Goal: Task Accomplishment & Management: Manage account settings

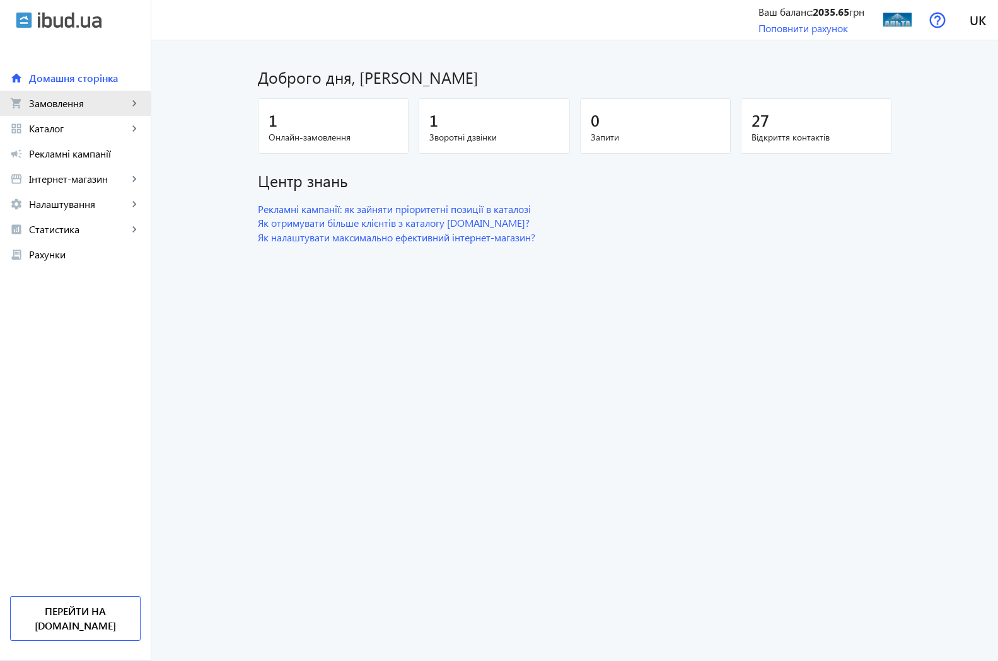
click at [57, 104] on span "Замовлення" at bounding box center [78, 103] width 99 height 13
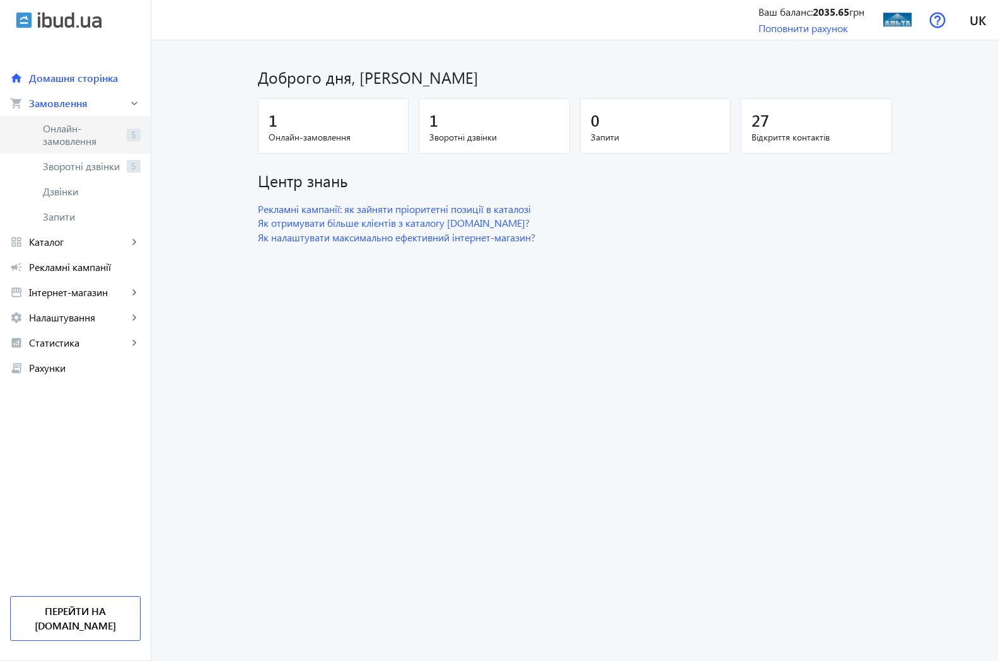
click at [69, 134] on span "Онлайн-замовлення" at bounding box center [82, 134] width 79 height 25
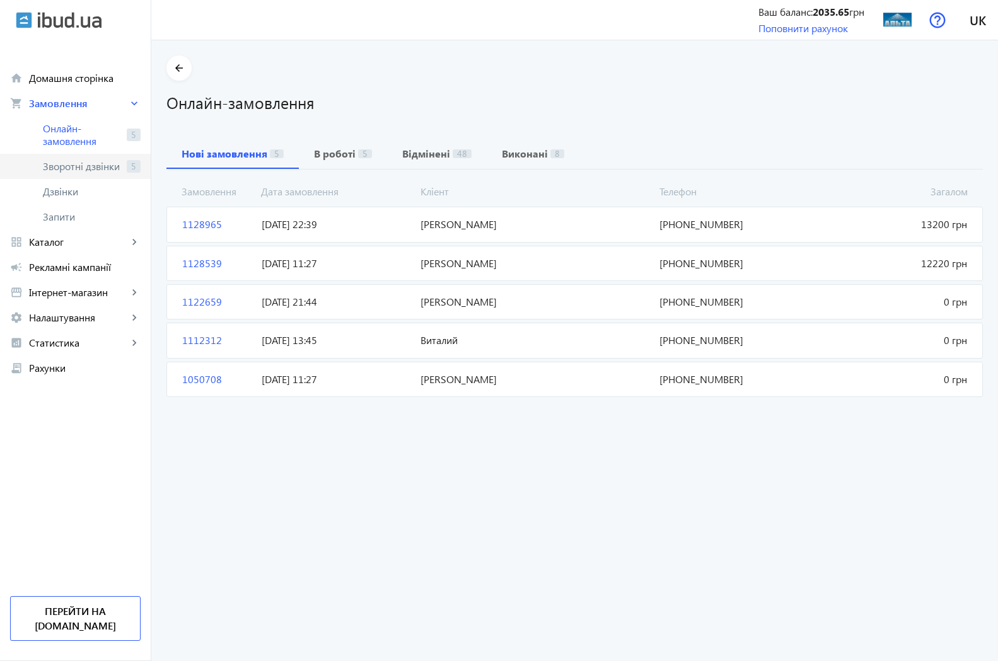
click at [87, 165] on span "Зворотні дзвінки" at bounding box center [82, 166] width 79 height 13
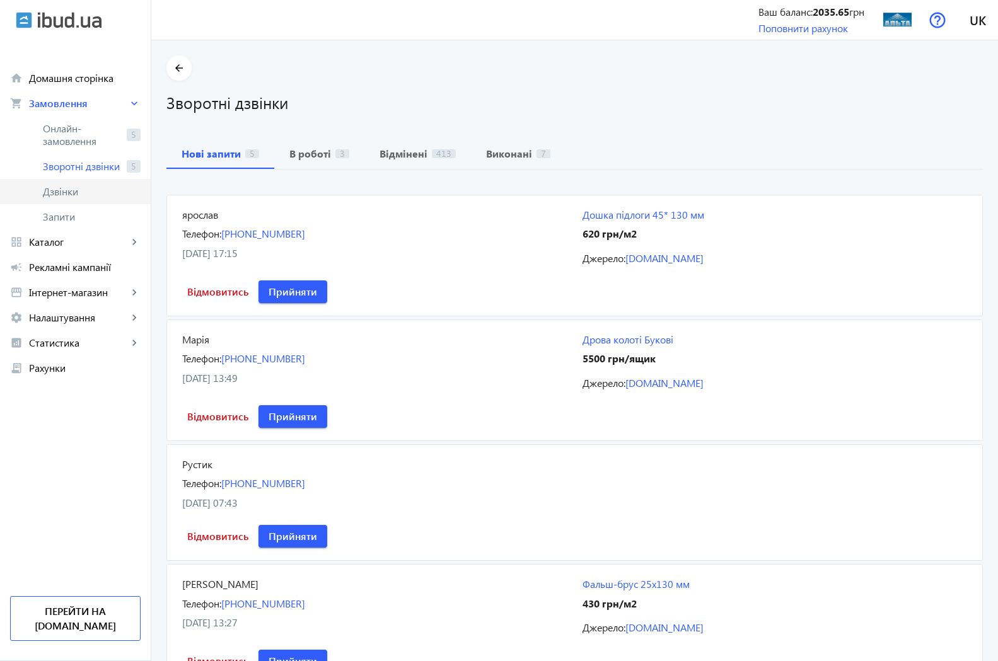
click at [78, 192] on span "Дзвінки" at bounding box center [92, 191] width 98 height 13
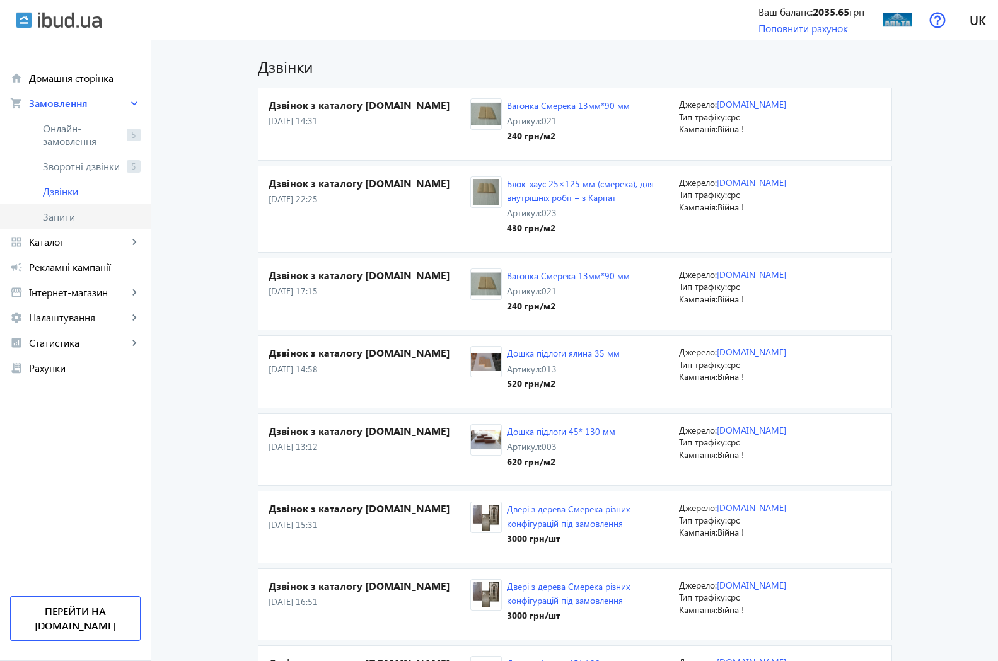
click at [66, 214] on span "Запити" at bounding box center [92, 217] width 98 height 13
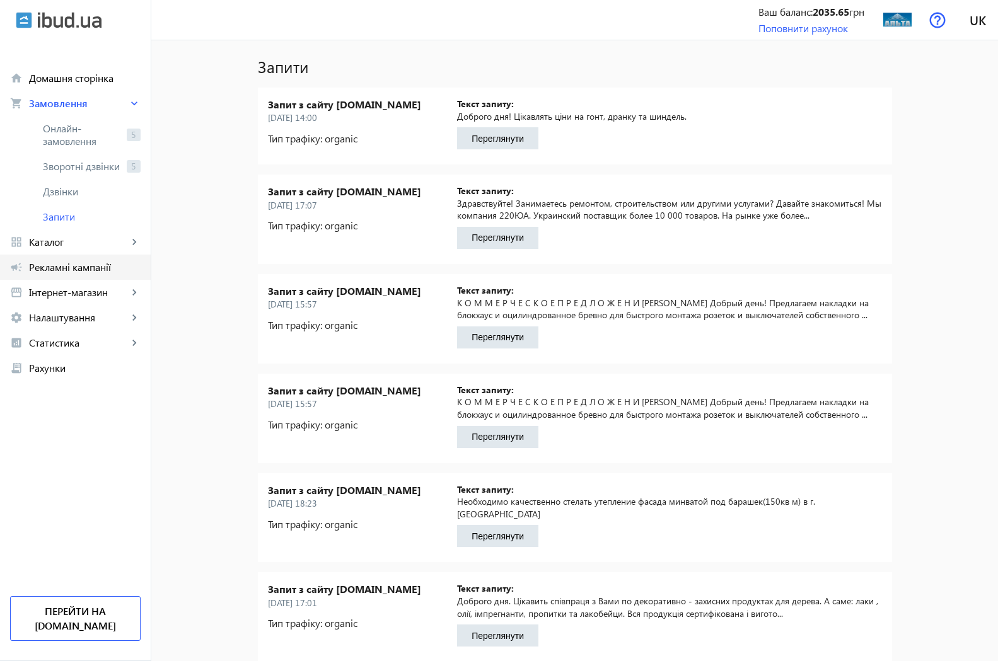
click at [55, 268] on span "Рекламні кампанії" at bounding box center [85, 267] width 112 height 13
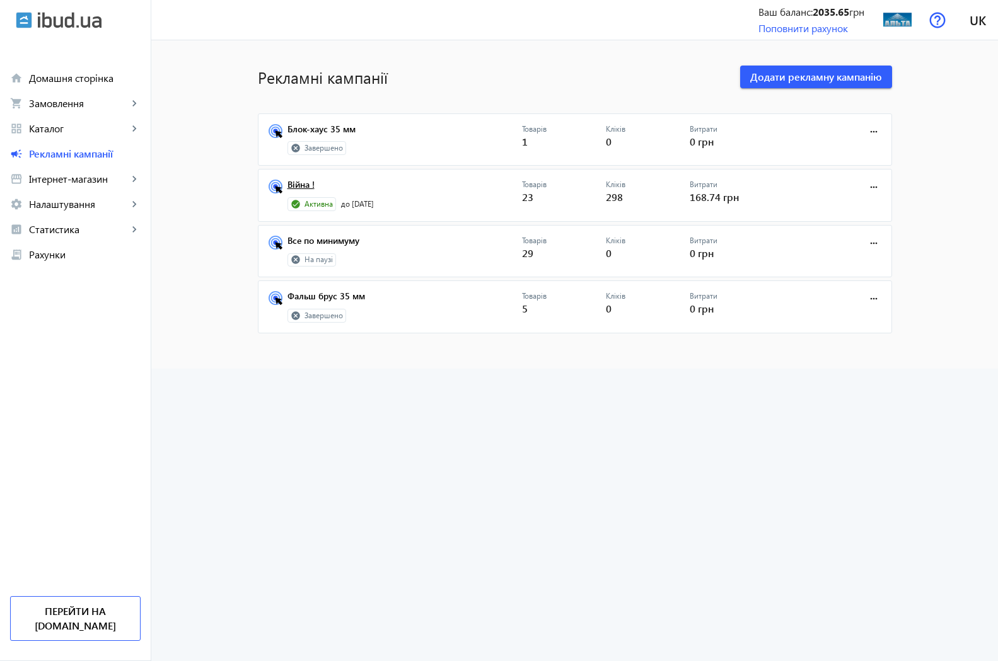
click at [297, 186] on link "Війна !" at bounding box center [405, 189] width 235 height 18
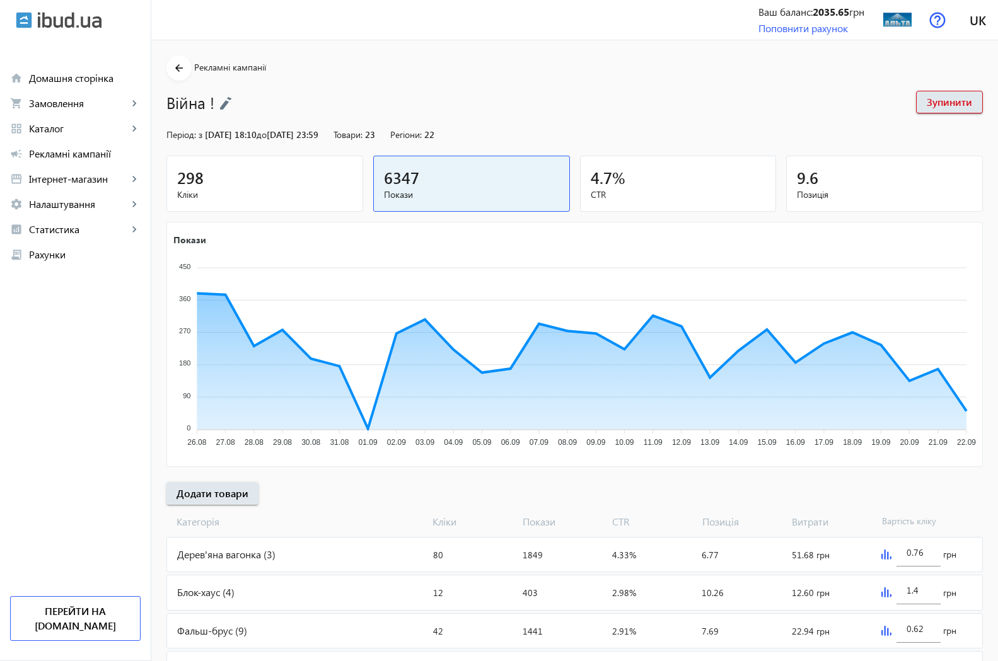
click at [183, 183] on span "298" at bounding box center [190, 177] width 26 height 21
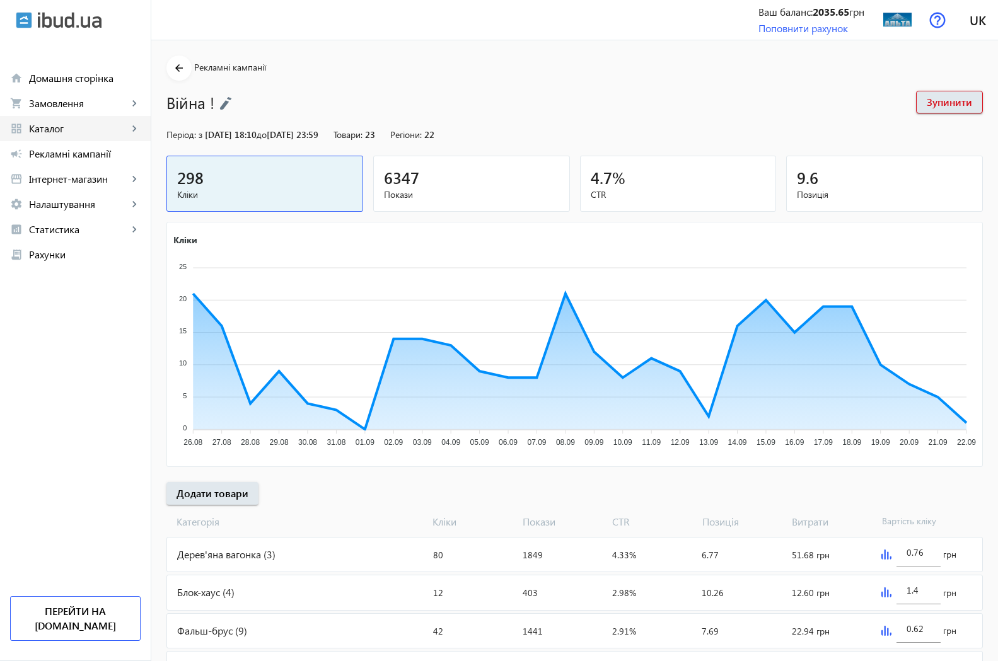
click at [60, 134] on span "Каталог" at bounding box center [78, 128] width 99 height 13
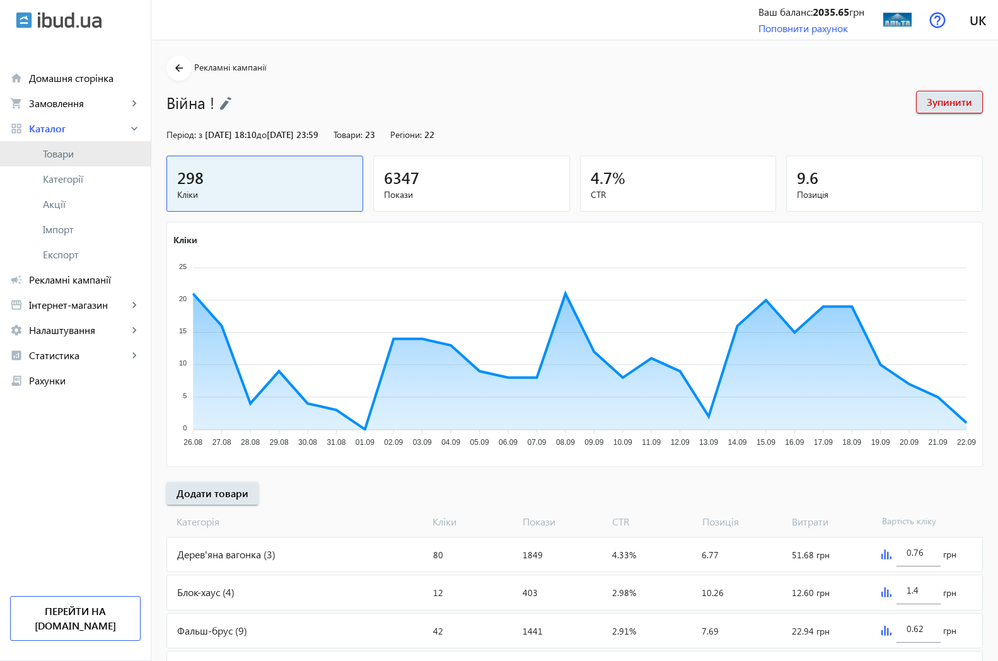
click at [65, 158] on span "Товари" at bounding box center [92, 154] width 98 height 13
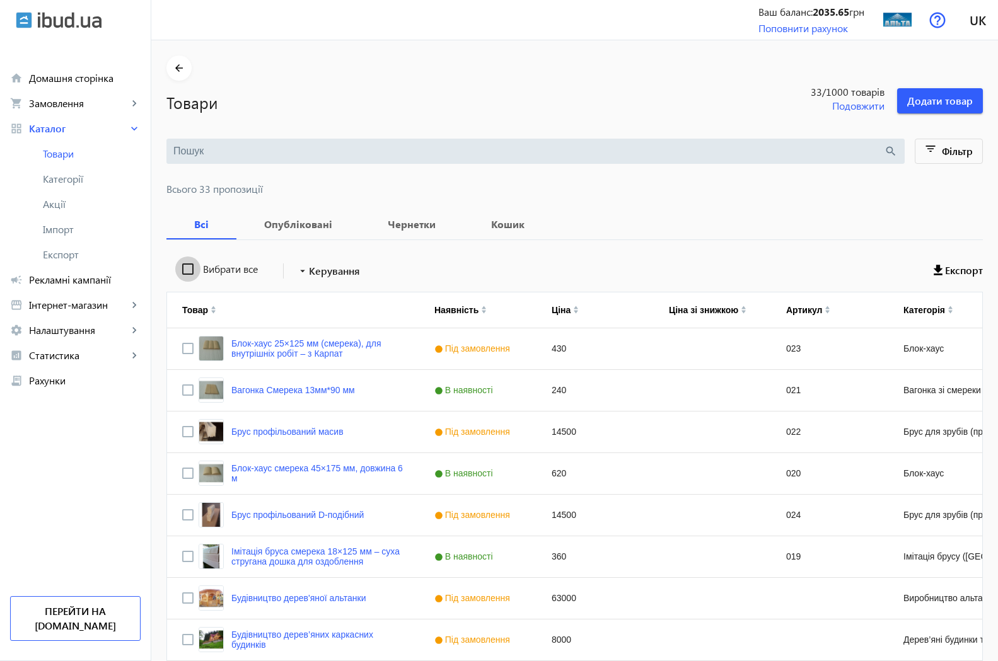
click at [175, 266] on input "Вибрати все" at bounding box center [187, 269] width 25 height 25
checkbox input "true"
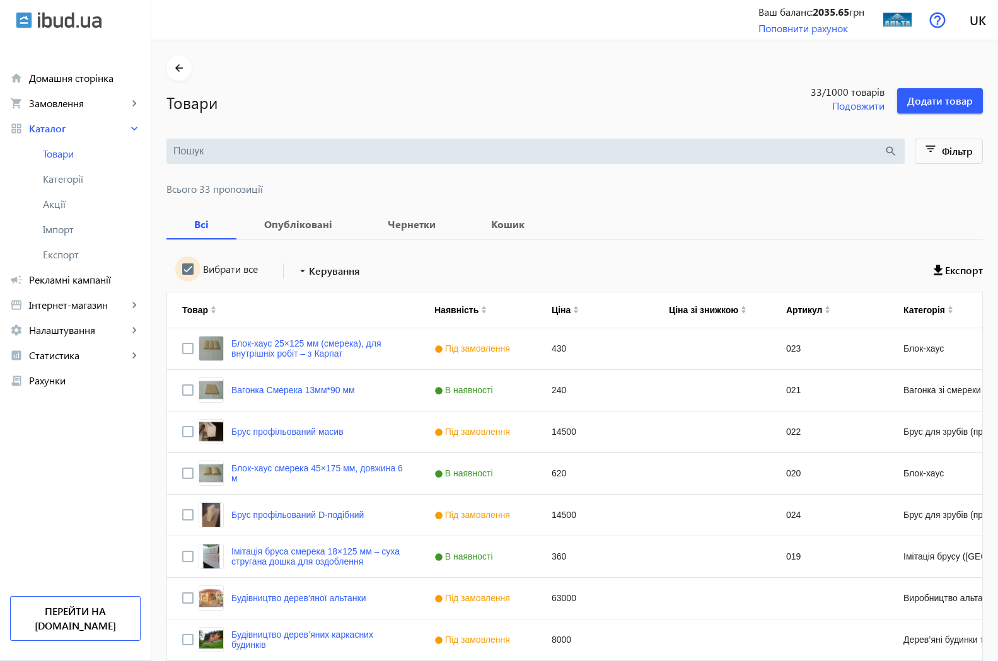
checkbox input "true"
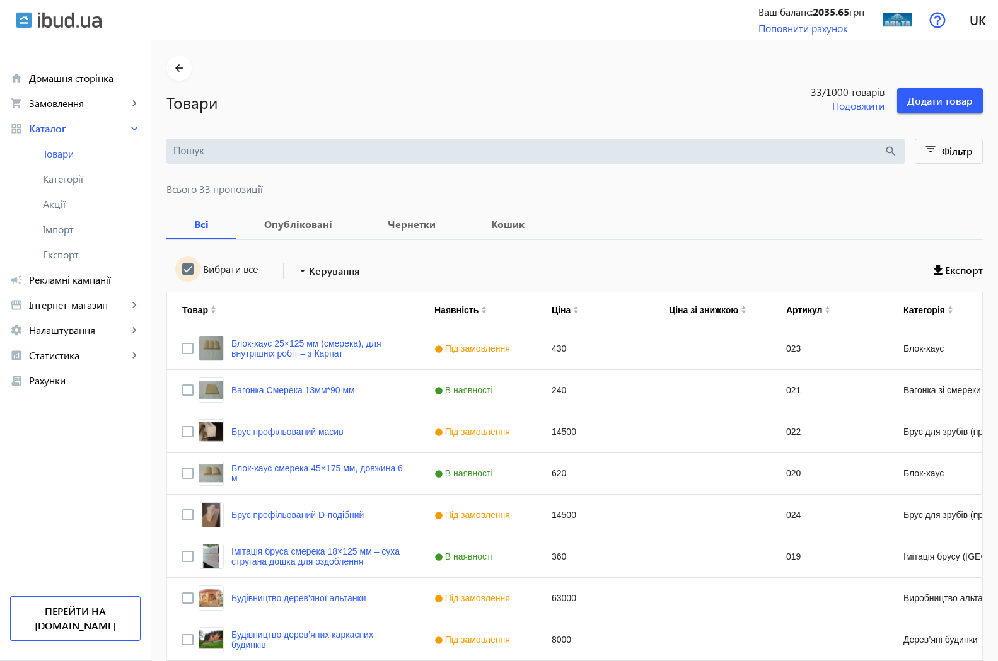
checkbox input "true"
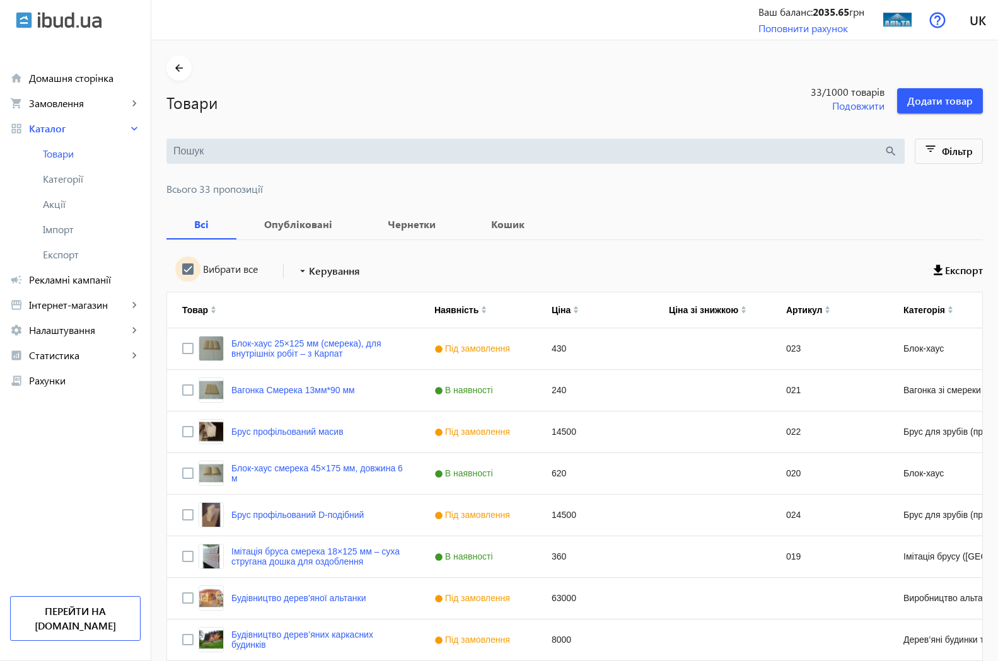
checkbox input "true"
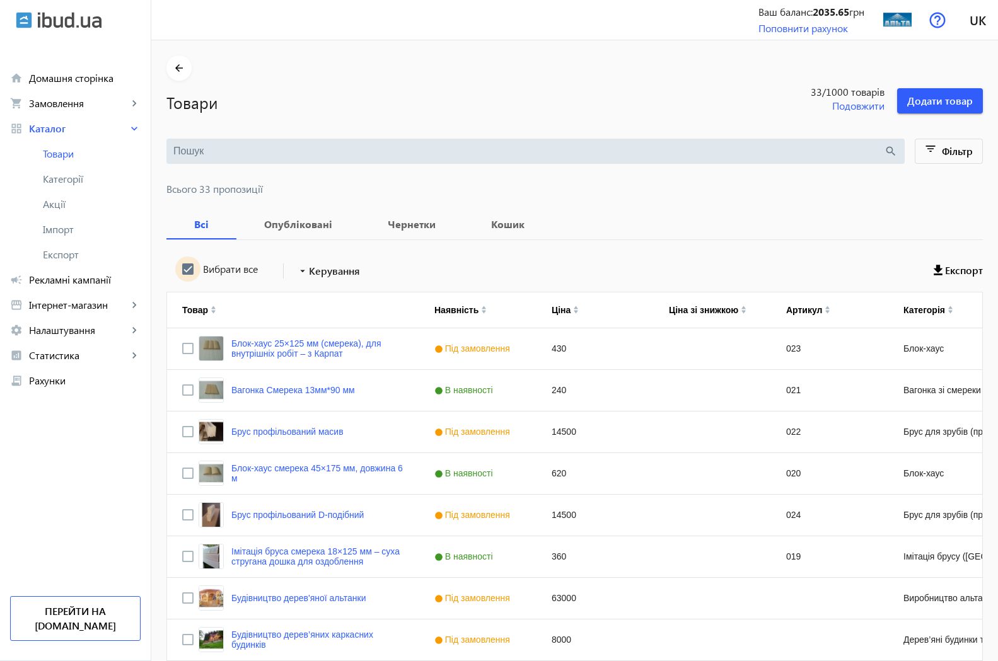
checkbox input "true"
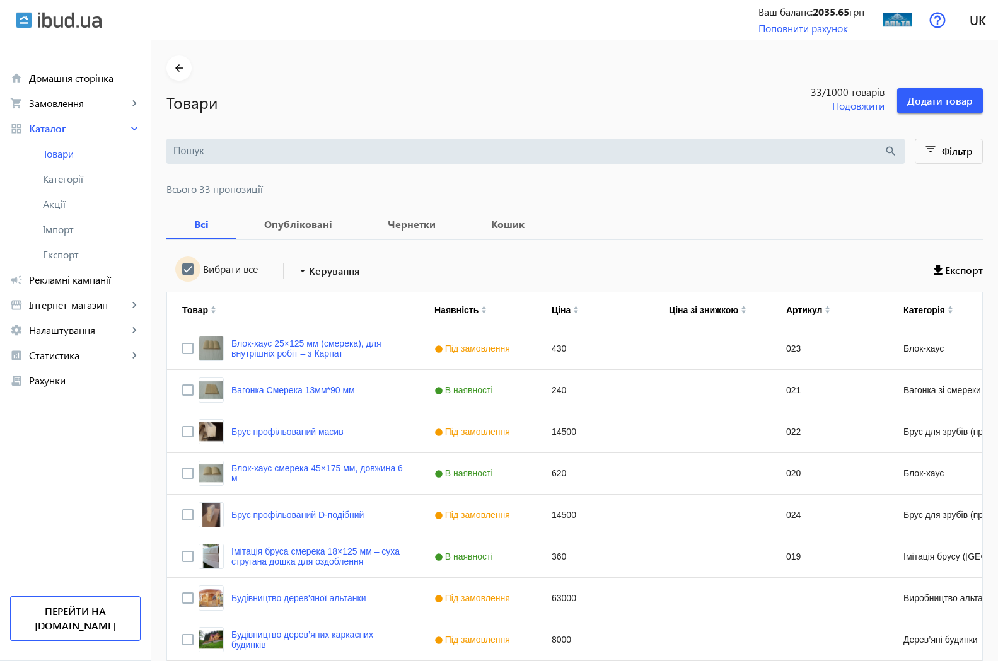
checkbox input "true"
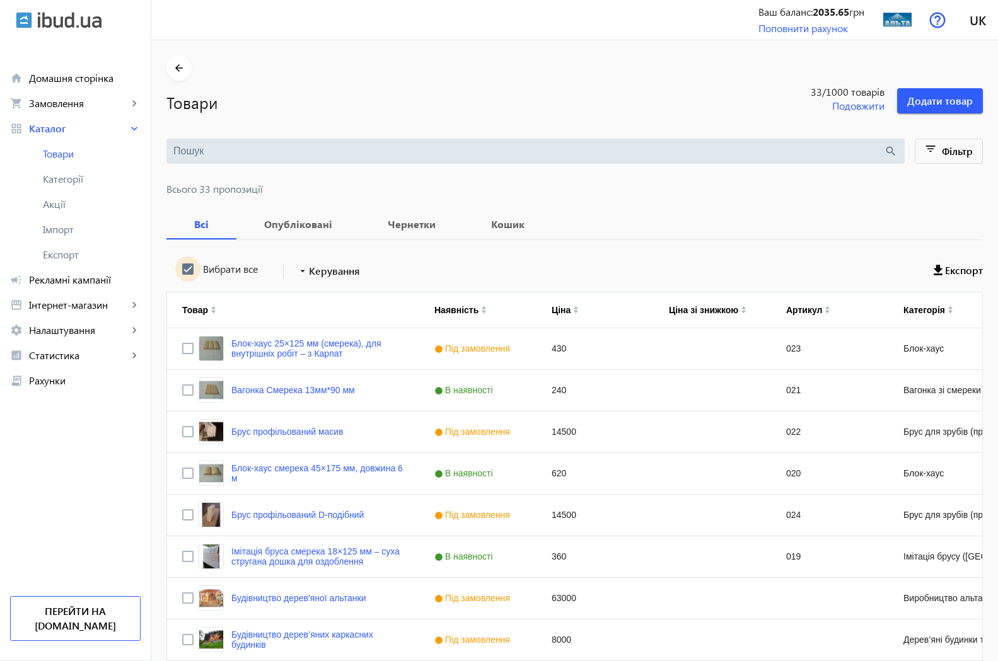
checkbox input "true"
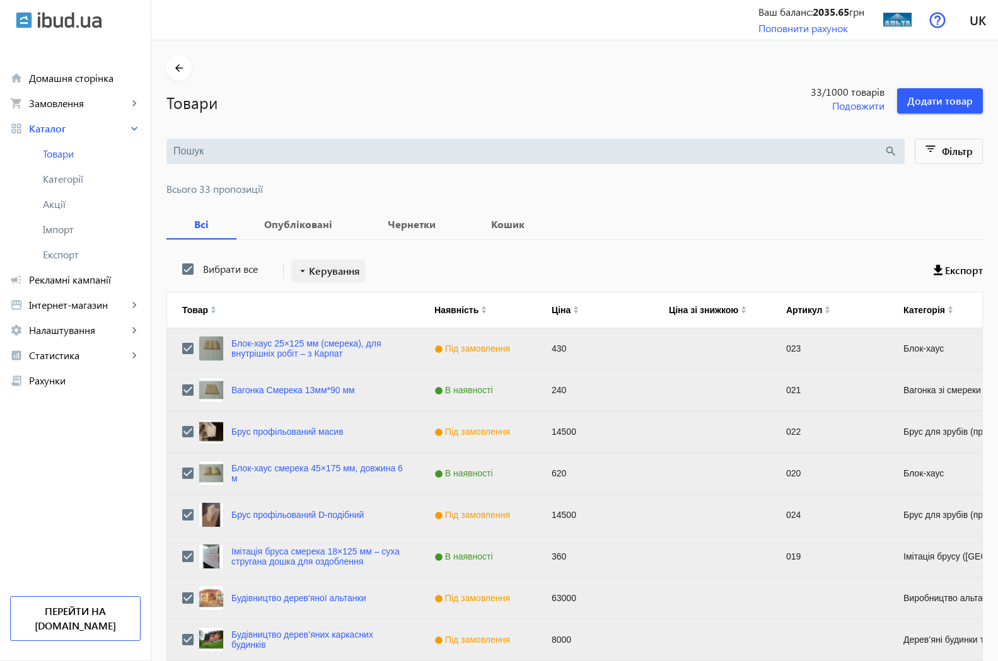
click at [325, 269] on span "Керування" at bounding box center [334, 271] width 51 height 15
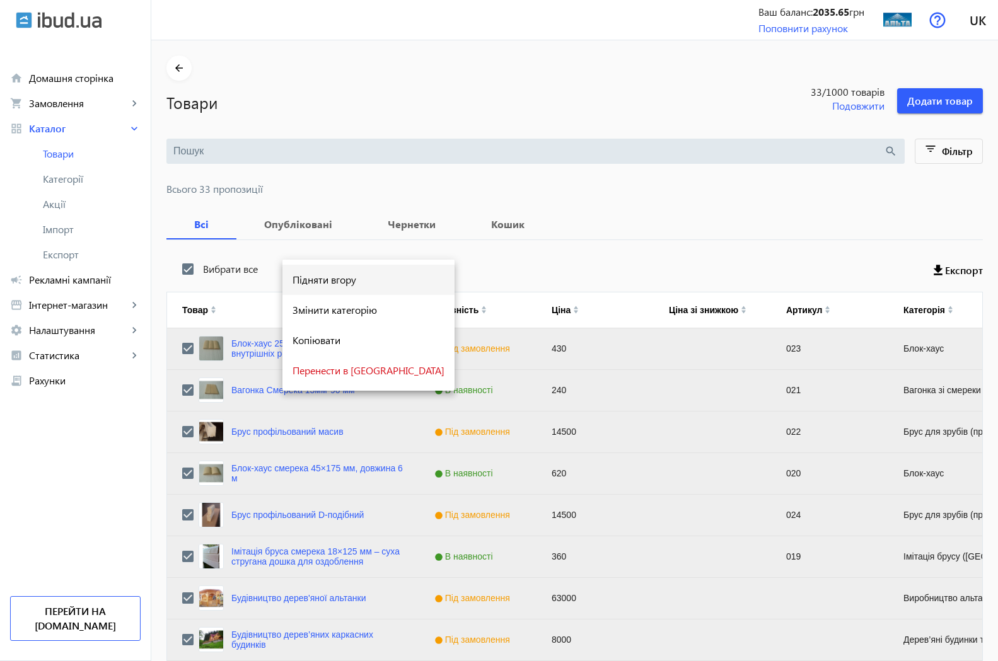
click at [330, 281] on span "Підняти вгору" at bounding box center [369, 280] width 152 height 10
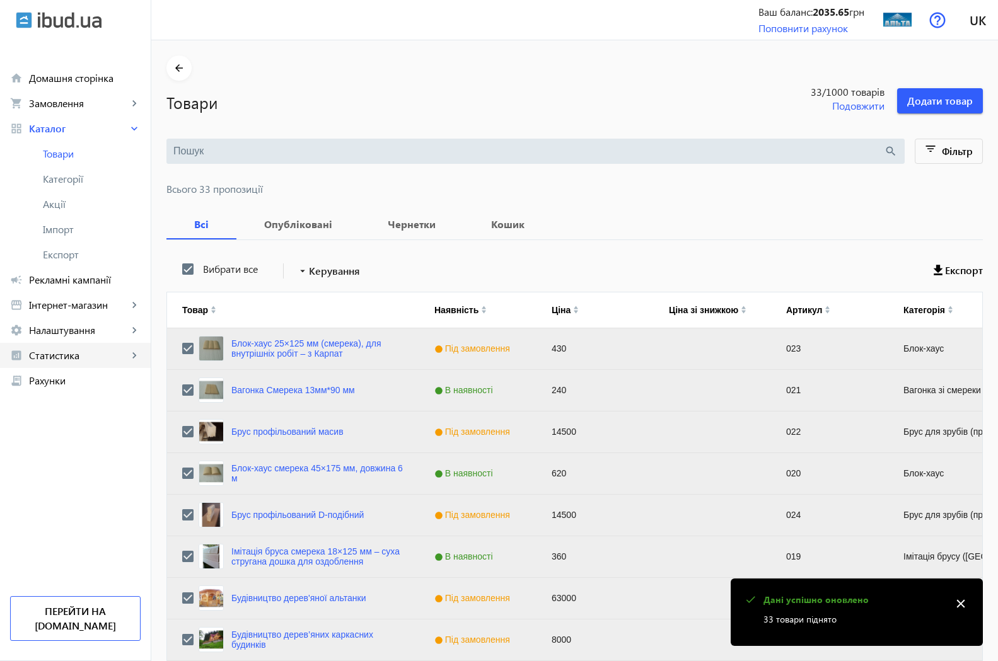
click at [53, 352] on span "Статистика" at bounding box center [78, 355] width 99 height 13
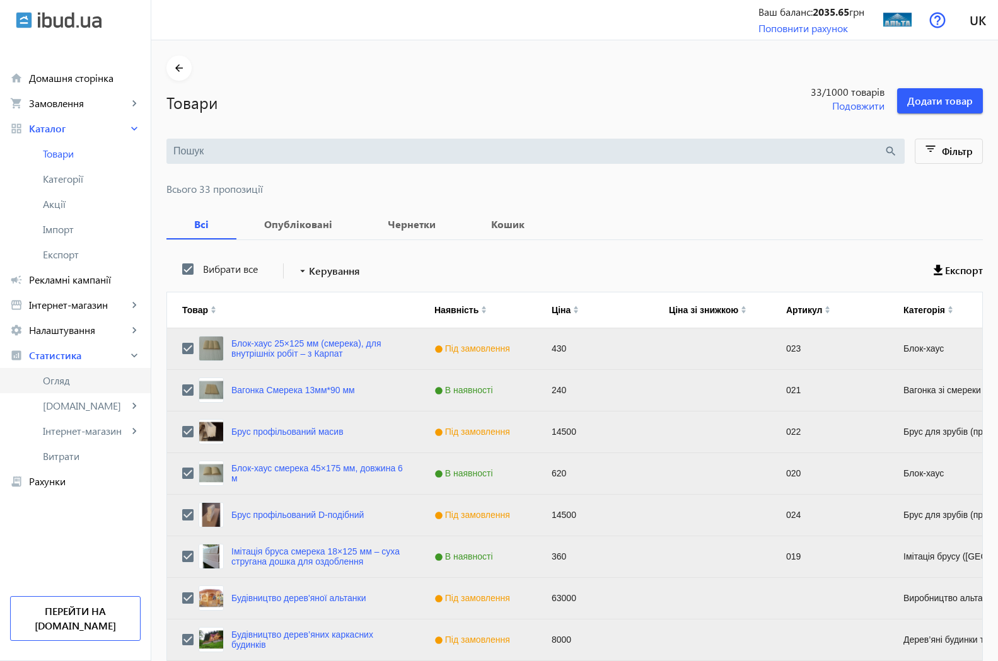
click at [59, 379] on span "Огляд" at bounding box center [92, 381] width 98 height 13
